Goal: Task Accomplishment & Management: Manage account settings

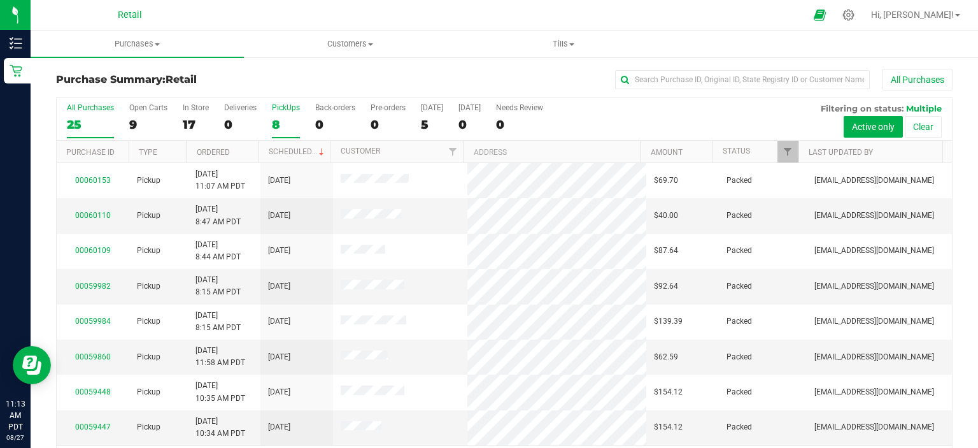
click at [286, 122] on div "8" at bounding box center [286, 124] width 28 height 15
click at [0, 0] on input "PickUps 8" at bounding box center [0, 0] width 0 height 0
click at [858, 13] on div at bounding box center [849, 14] width 18 height 13
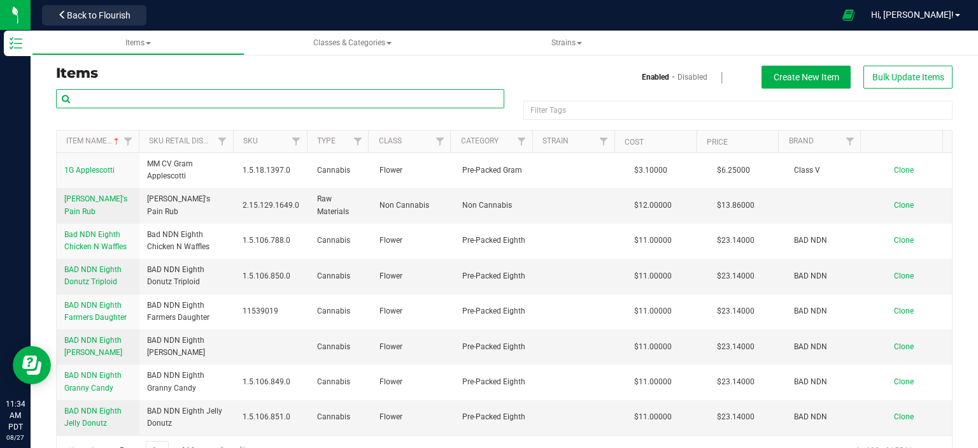
click at [129, 96] on input "text" at bounding box center [280, 98] width 448 height 19
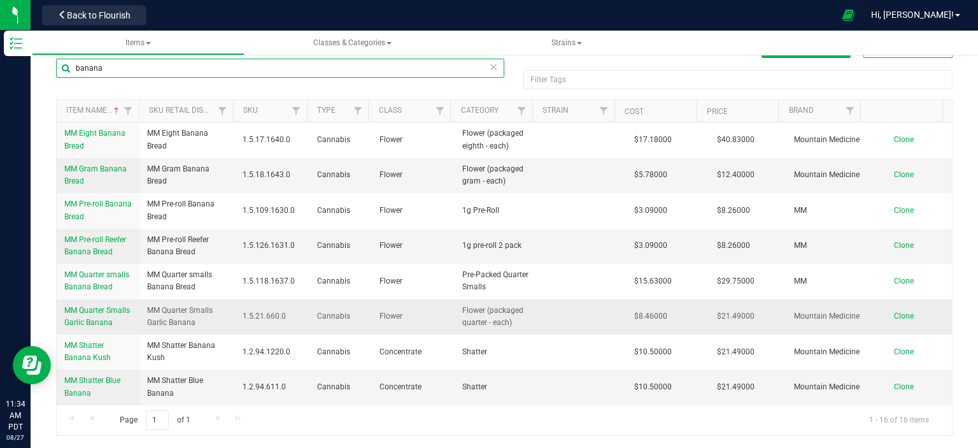
scroll to position [365, 0]
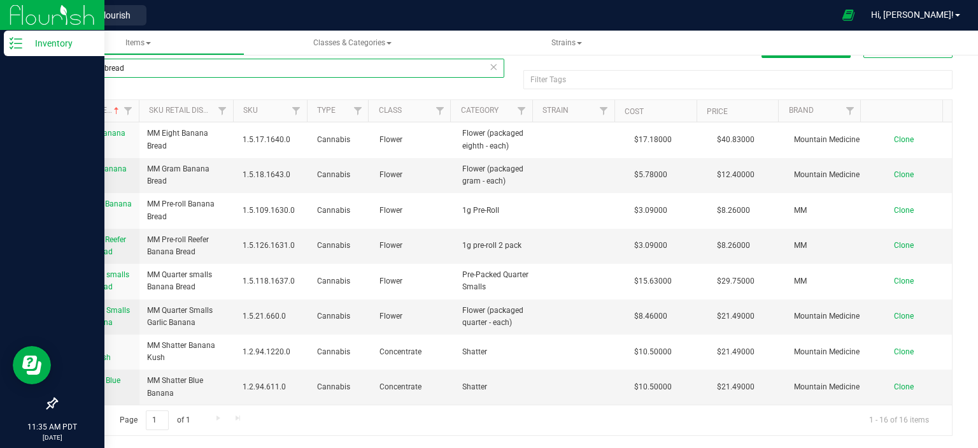
type input "banana bread"
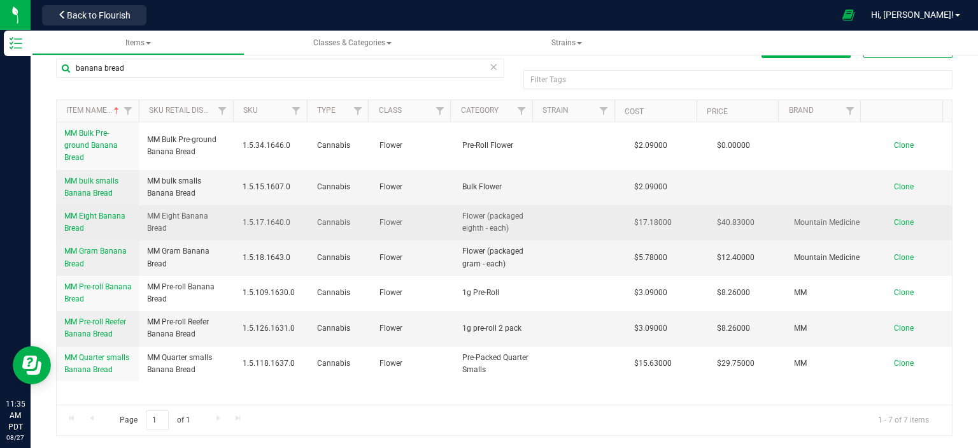
click at [84, 216] on span "MM Eight Banana Bread" at bounding box center [94, 221] width 61 height 21
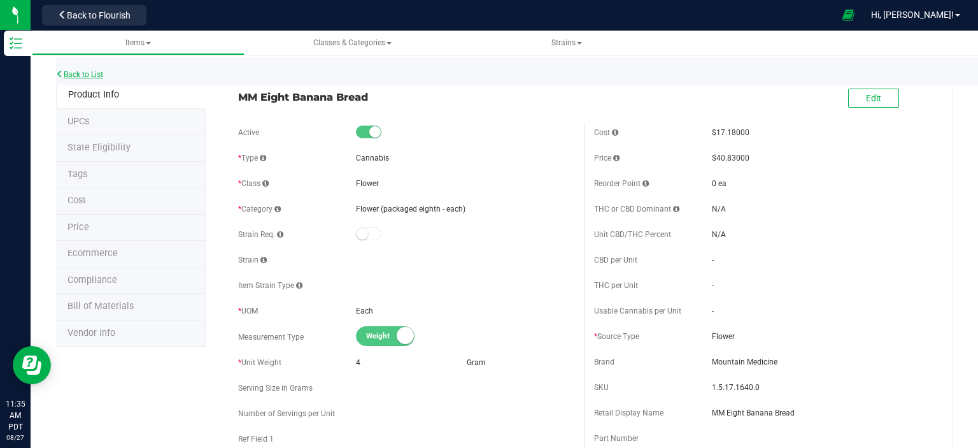
click at [76, 70] on link "Back to List" at bounding box center [79, 74] width 47 height 9
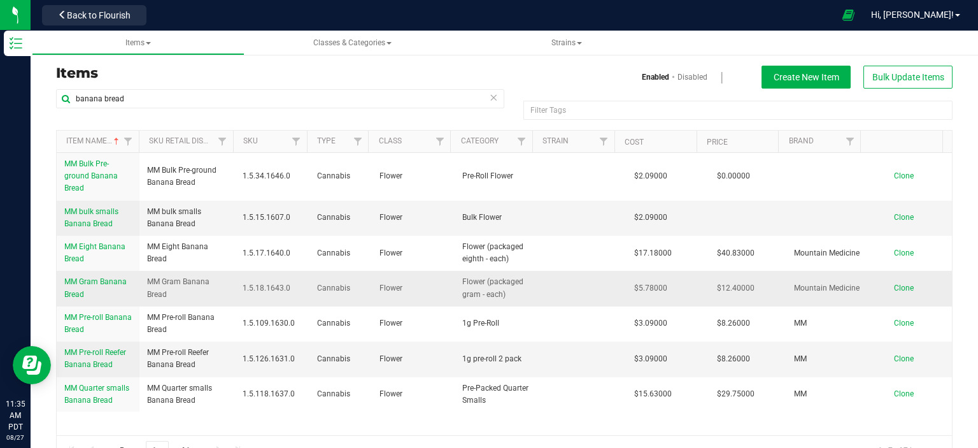
click at [82, 287] on link "MM Gram Banana Bread" at bounding box center [98, 288] width 68 height 24
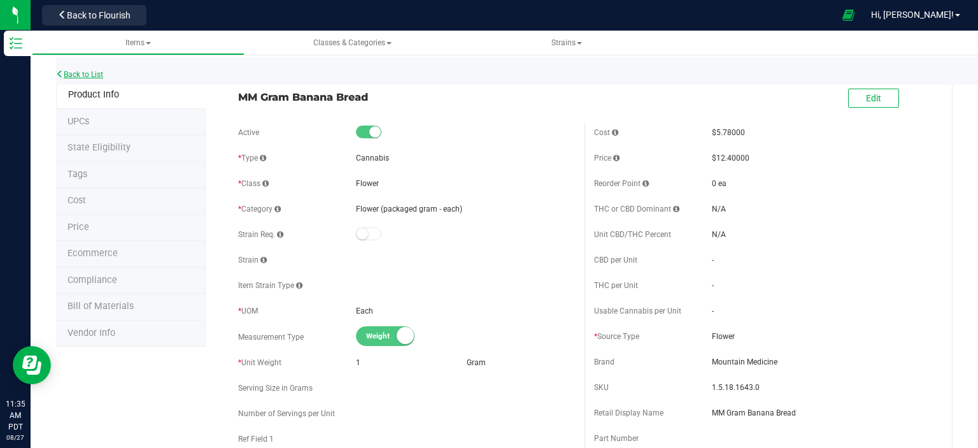
click at [94, 73] on link "Back to List" at bounding box center [79, 74] width 47 height 9
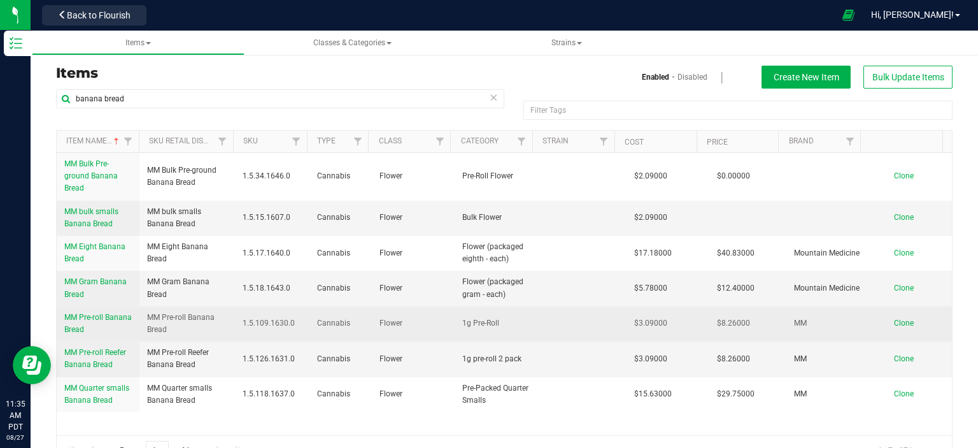
click at [85, 333] on span "MM Pre-roll Banana Bread" at bounding box center [98, 323] width 68 height 21
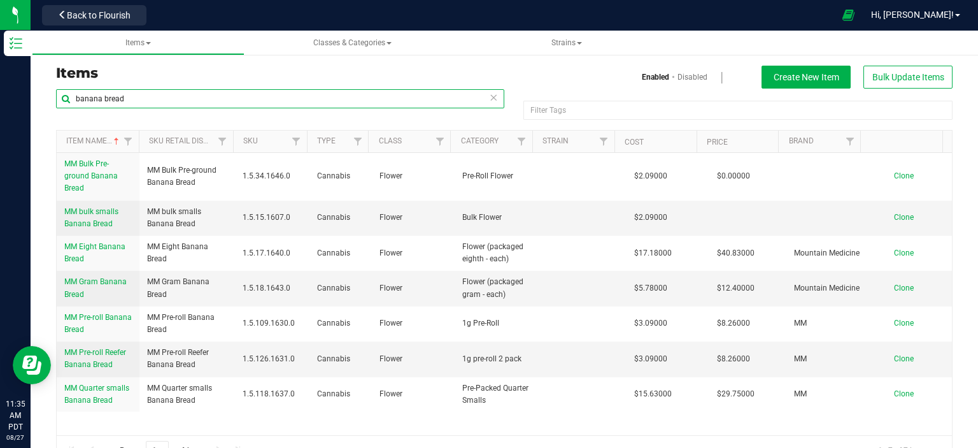
drag, startPoint x: 142, startPoint y: 104, endPoint x: 31, endPoint y: 107, distance: 111.5
click at [31, 107] on div "Items Enabled Disabled Create New Item Bulk Update Items banana bread Filter Ta…" at bounding box center [505, 258] width 948 height 442
click at [217, 72] on h3 "Items" at bounding box center [275, 73] width 439 height 15
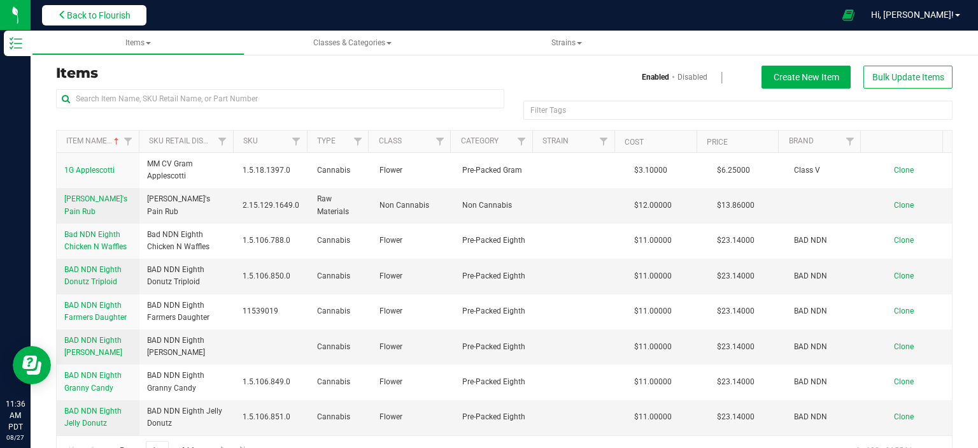
click at [72, 10] on span "Back to Flourish" at bounding box center [99, 15] width 64 height 10
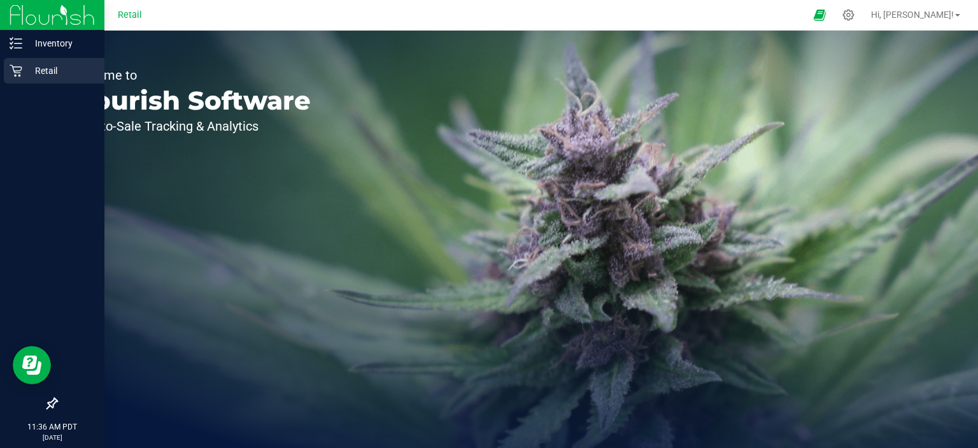
click at [55, 68] on p "Retail" at bounding box center [60, 70] width 76 height 15
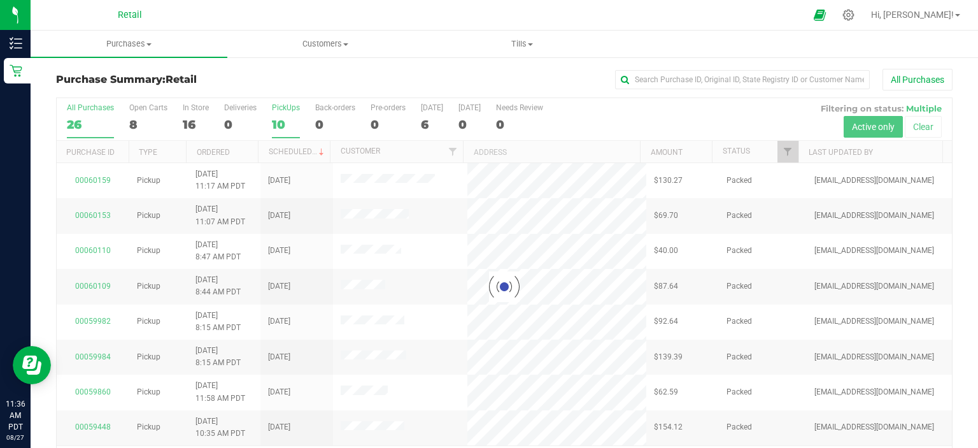
click at [283, 120] on div "10" at bounding box center [286, 124] width 28 height 15
click at [0, 0] on input "PickUps 10" at bounding box center [0, 0] width 0 height 0
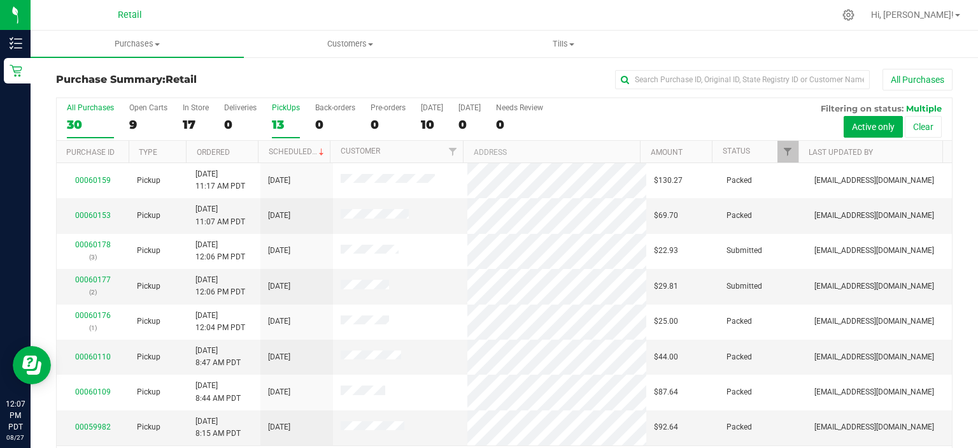
click at [285, 124] on div "13" at bounding box center [286, 124] width 28 height 15
click at [0, 0] on input "PickUps 13" at bounding box center [0, 0] width 0 height 0
click at [282, 120] on div "13" at bounding box center [286, 124] width 28 height 15
click at [0, 0] on input "PickUps 13" at bounding box center [0, 0] width 0 height 0
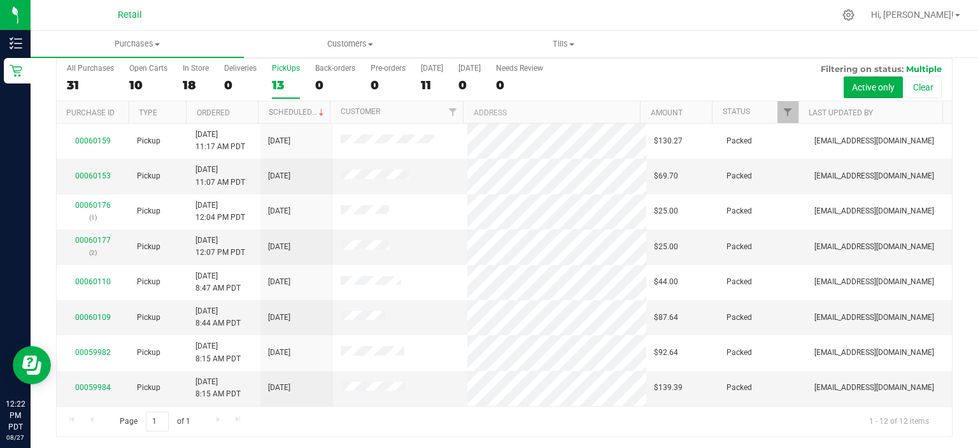
click at [280, 83] on div "13" at bounding box center [286, 85] width 28 height 15
click at [0, 0] on input "PickUps 13" at bounding box center [0, 0] width 0 height 0
click at [255, 73] on label "Deliveries 0" at bounding box center [240, 81] width 32 height 35
click at [0, 0] on input "Deliveries 0" at bounding box center [0, 0] width 0 height 0
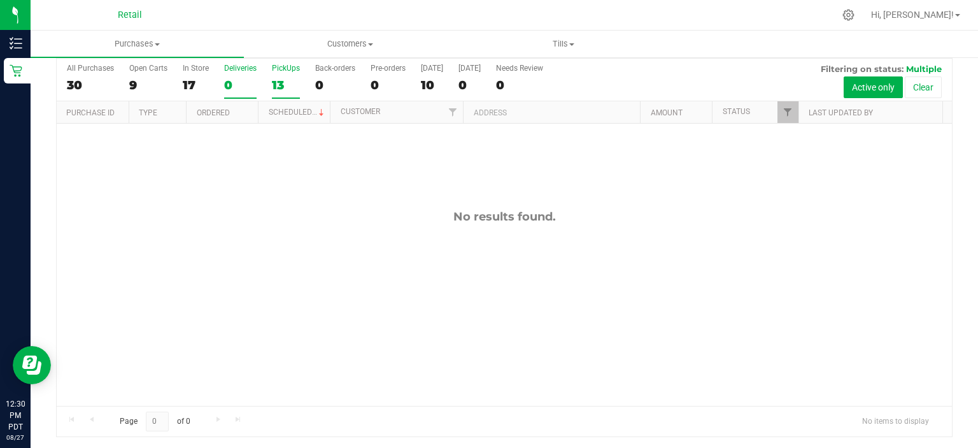
click at [280, 78] on div "13" at bounding box center [286, 85] width 28 height 15
click at [0, 0] on input "PickUps 13" at bounding box center [0, 0] width 0 height 0
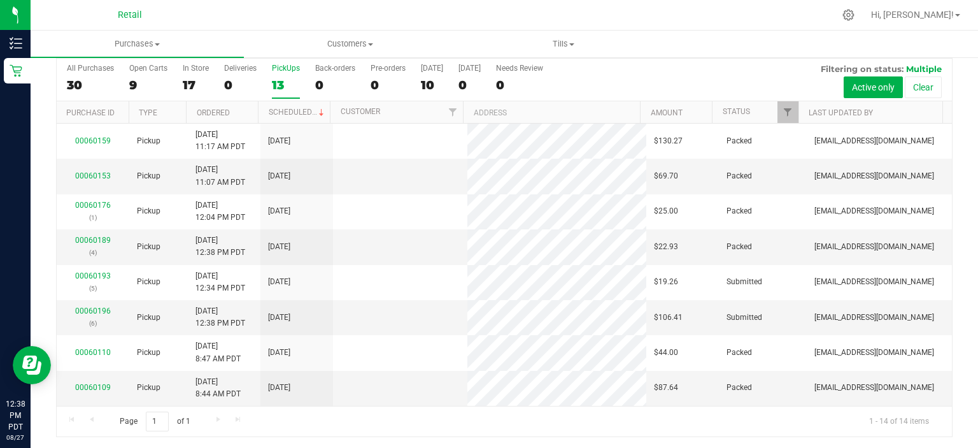
click at [282, 80] on div "13" at bounding box center [286, 85] width 28 height 15
click at [0, 0] on input "PickUps 13" at bounding box center [0, 0] width 0 height 0
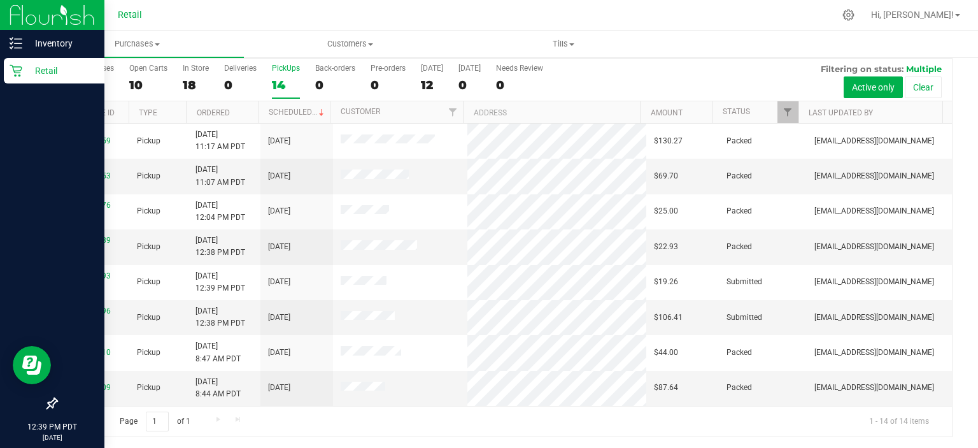
click at [15, 68] on icon at bounding box center [16, 70] width 13 height 13
click at [76, 76] on p "Retail" at bounding box center [60, 70] width 76 height 15
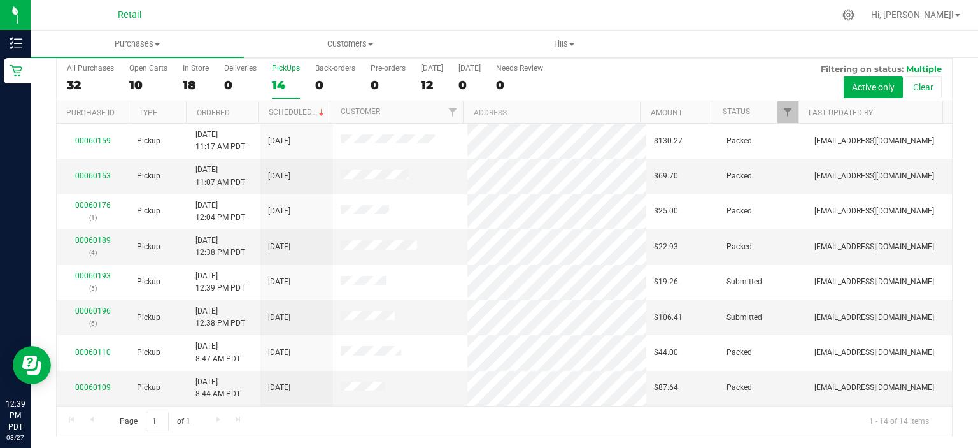
click at [290, 76] on label "PickUps 14" at bounding box center [286, 81] width 28 height 35
click at [0, 0] on input "PickUps 14" at bounding box center [0, 0] width 0 height 0
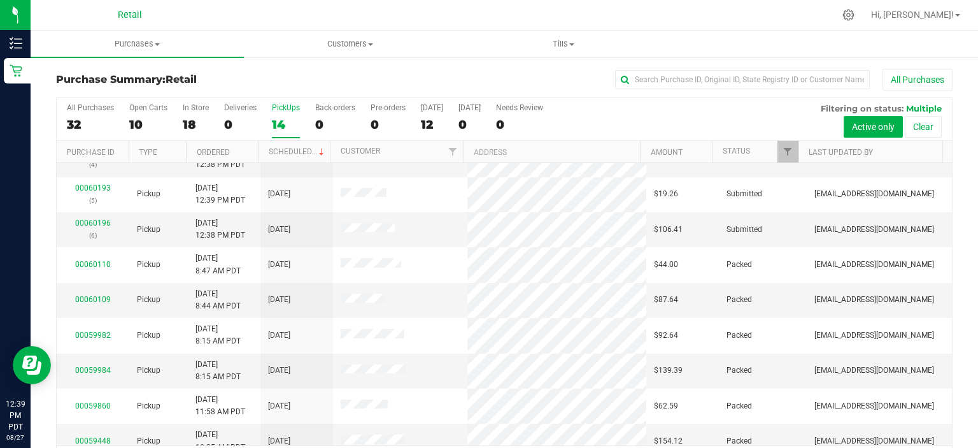
scroll to position [127, 0]
click at [92, 219] on link "00060196" at bounding box center [93, 222] width 36 height 9
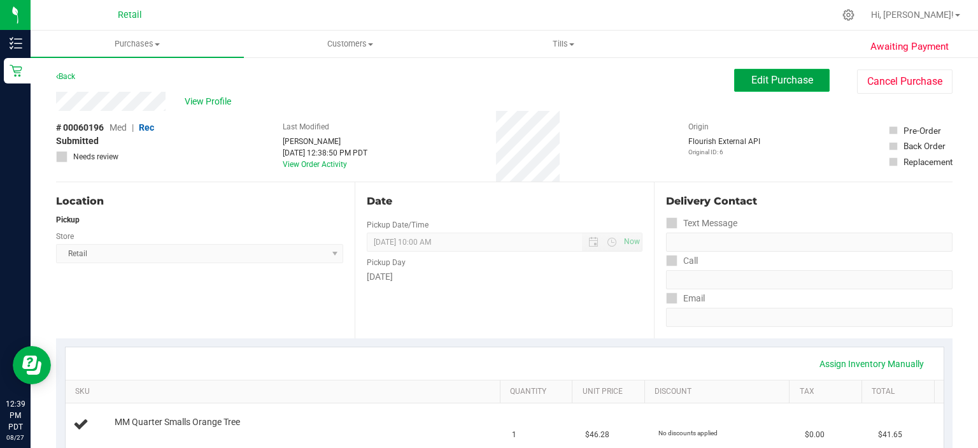
click at [754, 78] on span "Edit Purchase" at bounding box center [783, 80] width 62 height 12
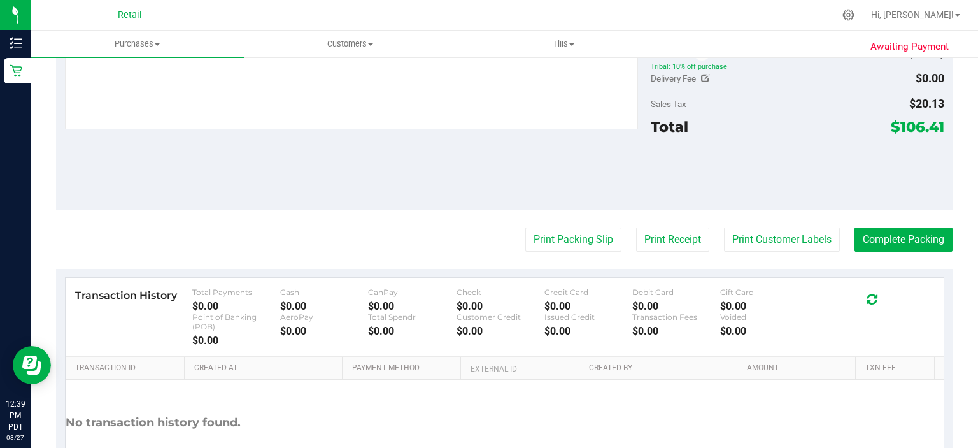
scroll to position [573, 0]
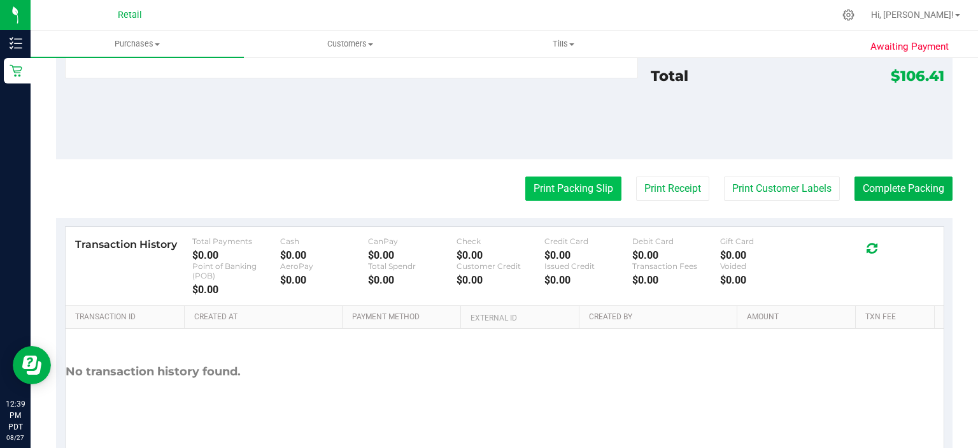
click at [550, 186] on button "Print Packing Slip" at bounding box center [574, 188] width 96 height 24
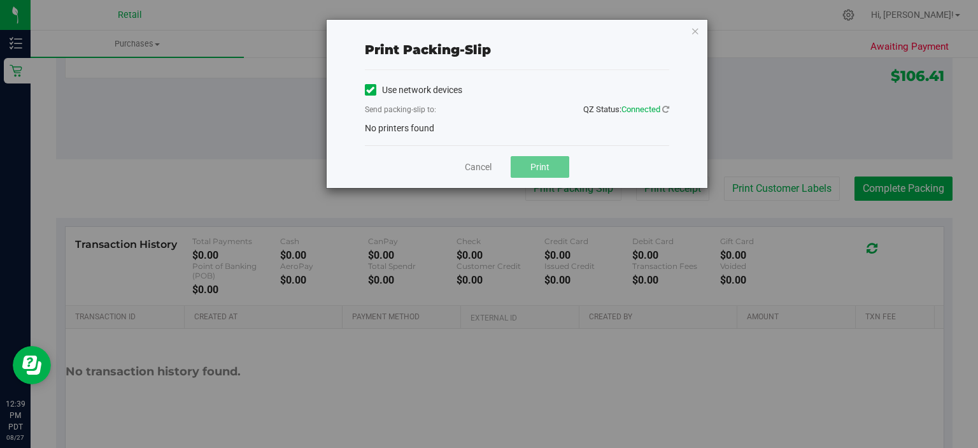
click at [369, 90] on icon at bounding box center [370, 90] width 8 height 0
click at [0, 0] on input "Use network devices" at bounding box center [0, 0] width 0 height 0
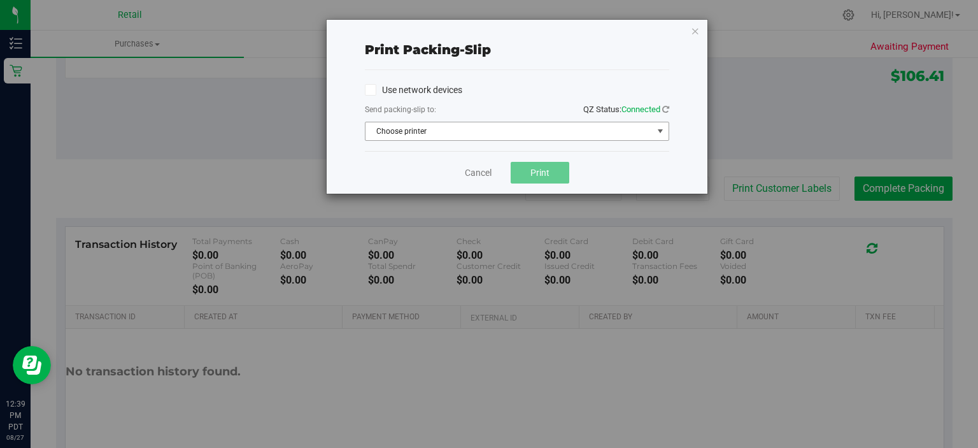
drag, startPoint x: 376, startPoint y: 136, endPoint x: 387, endPoint y: 138, distance: 11.1
click at [377, 136] on span "Choose printer" at bounding box center [509, 131] width 287 height 18
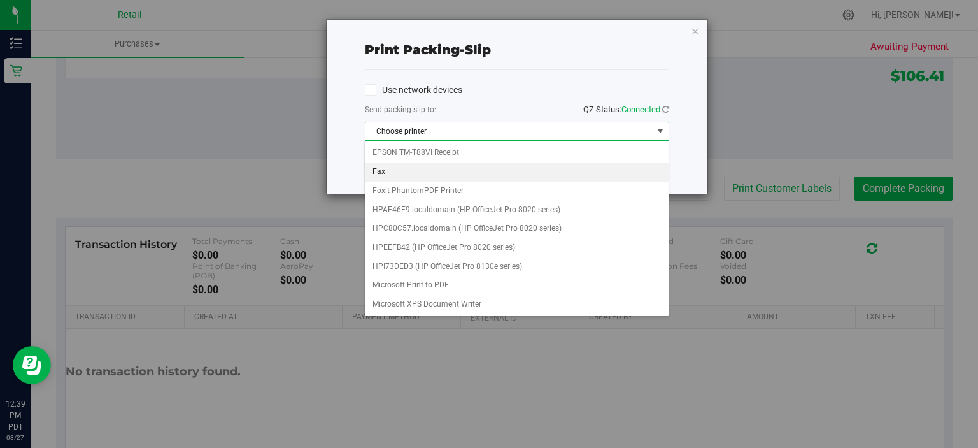
click at [415, 162] on li "Fax" at bounding box center [516, 171] width 303 height 19
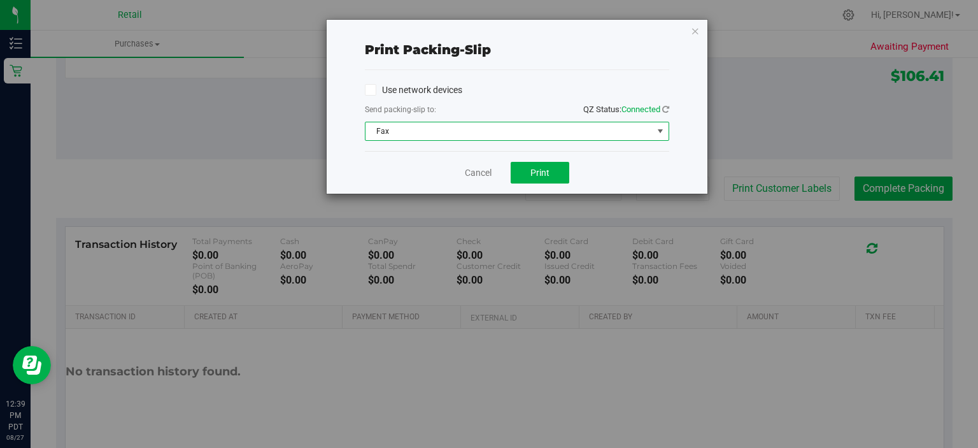
click at [409, 129] on span "Fax" at bounding box center [509, 131] width 287 height 18
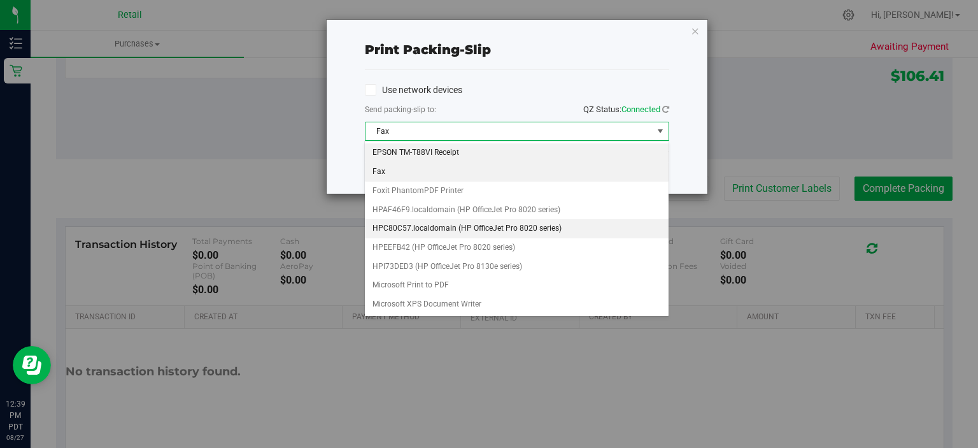
click at [392, 150] on li "EPSON TM-T88VI Receipt" at bounding box center [516, 152] width 303 height 19
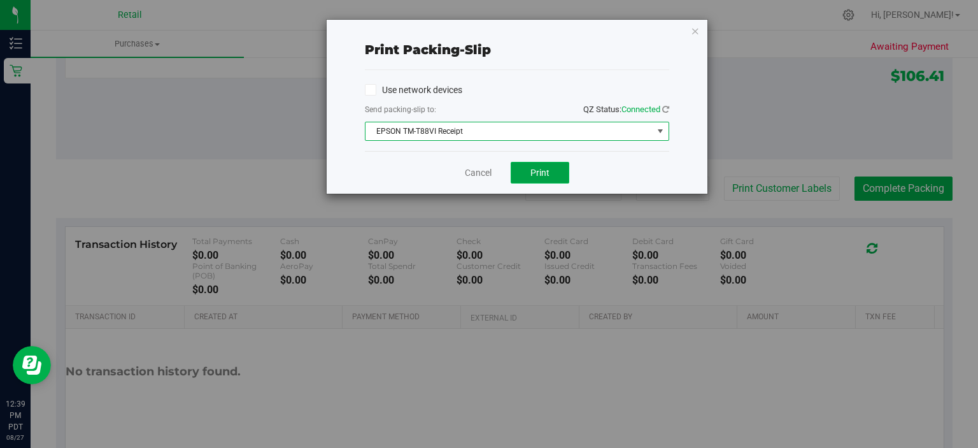
click at [552, 173] on button "Print" at bounding box center [540, 173] width 59 height 22
click at [469, 175] on link "Cancel" at bounding box center [478, 172] width 27 height 13
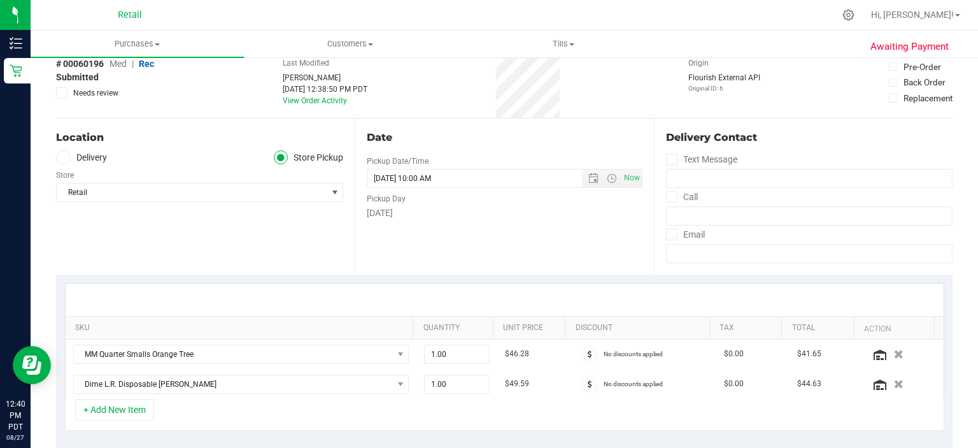
scroll to position [0, 0]
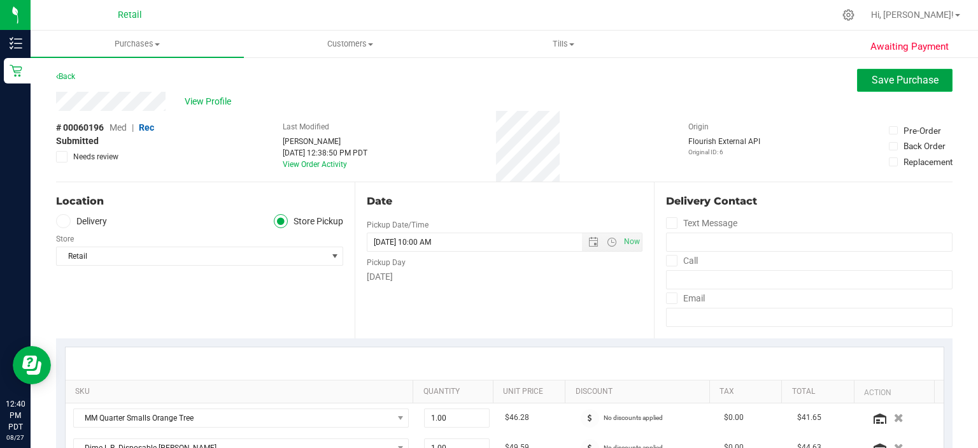
click at [910, 82] on span "Save Purchase" at bounding box center [905, 80] width 67 height 12
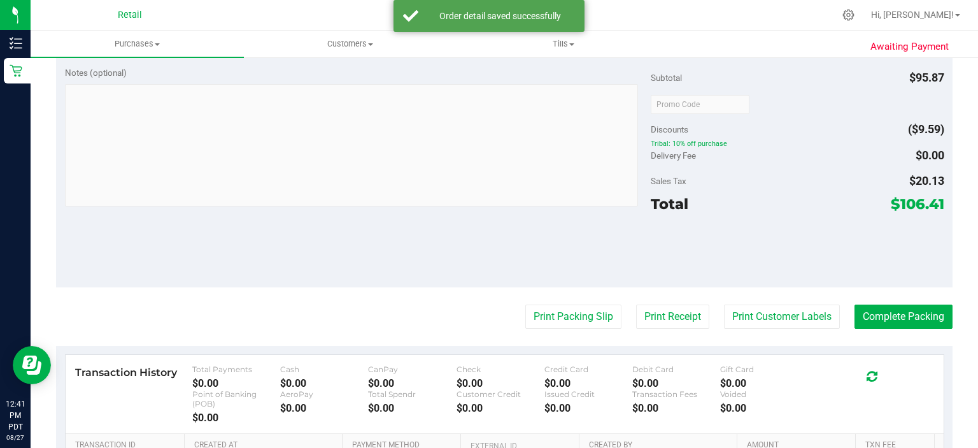
scroll to position [505, 0]
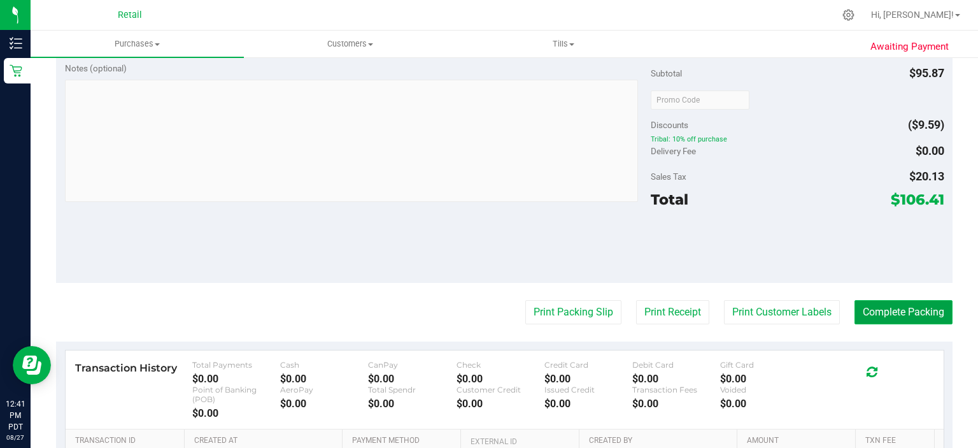
click at [917, 313] on button "Complete Packing" at bounding box center [904, 312] width 98 height 24
